Goal: Find specific page/section: Find specific page/section

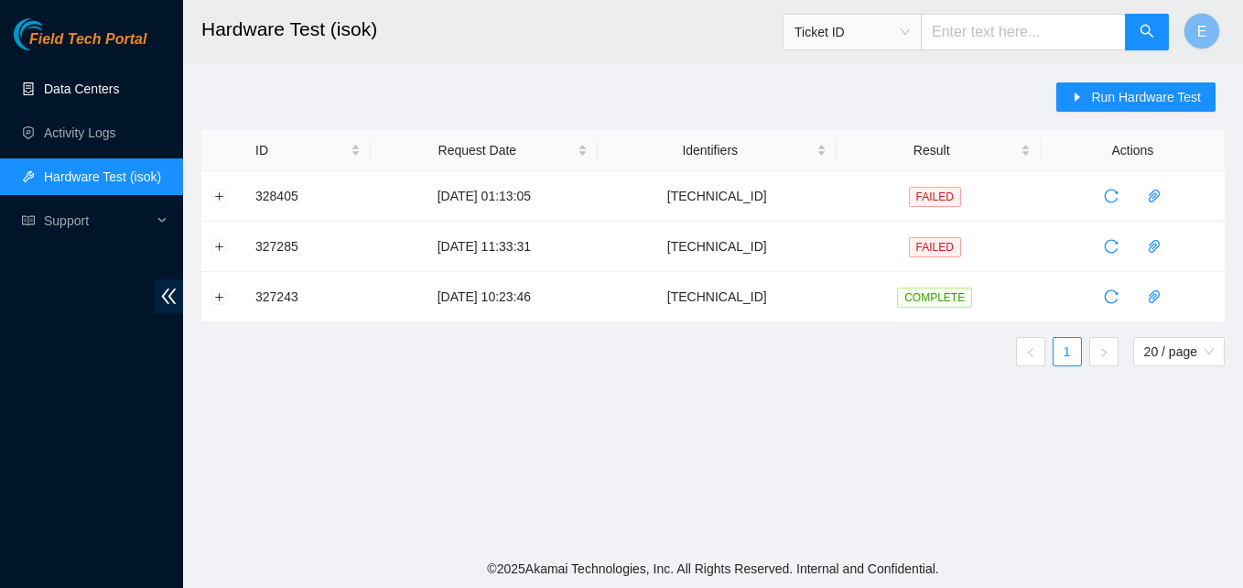
click at [76, 92] on link "Data Centers" at bounding box center [81, 88] width 75 height 15
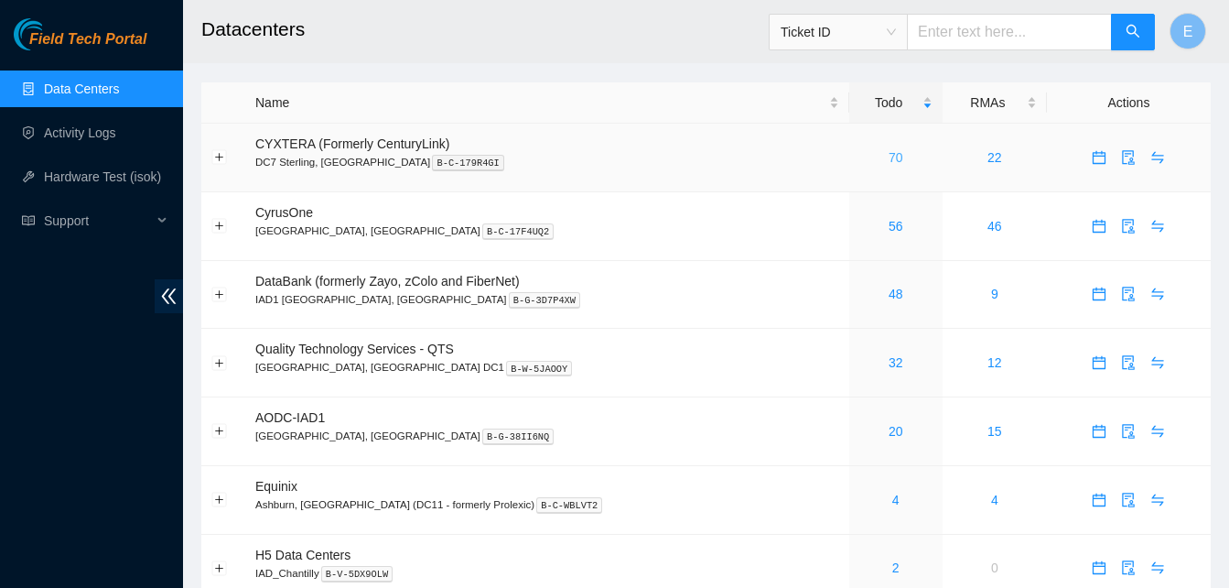
click at [889, 154] on link "70" at bounding box center [896, 157] width 15 height 15
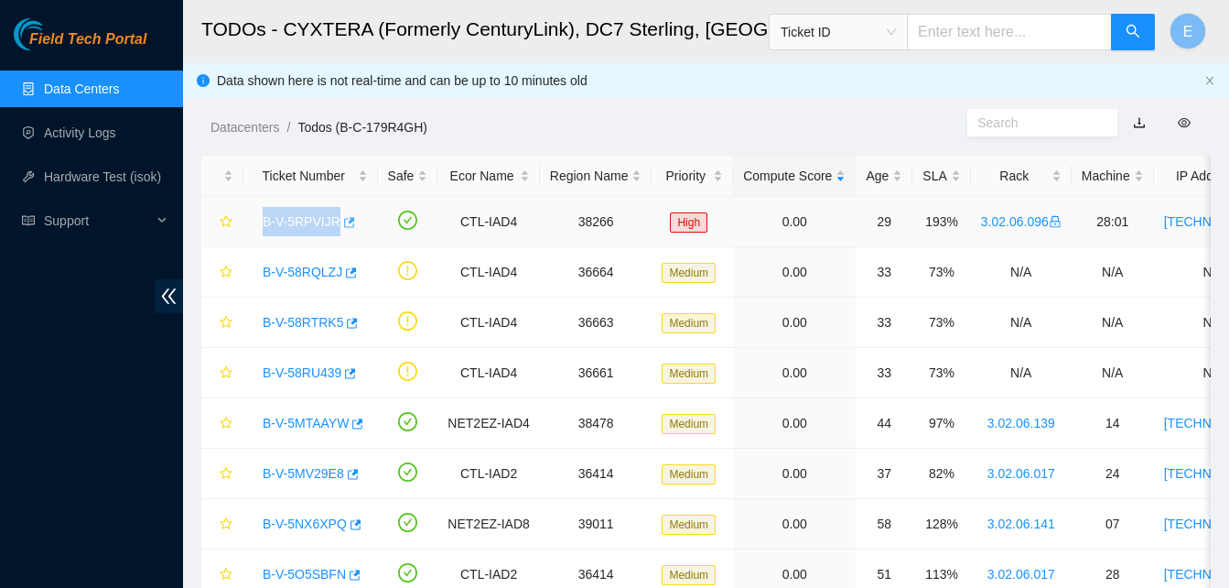
drag, startPoint x: 260, startPoint y: 222, endPoint x: 335, endPoint y: 230, distance: 75.4
click at [335, 230] on div "B-V-5RPVIJR" at bounding box center [310, 221] width 114 height 29
copy tr "B-V-5RPVIJR"
